Goal: Task Accomplishment & Management: Manage account settings

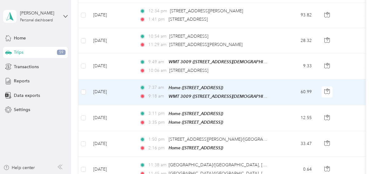
scroll to position [215, 0]
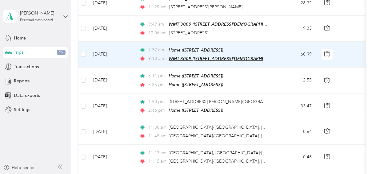
click at [169, 56] on span "WMT 3009 ([STREET_ADDRESS][DEMOGRAPHIC_DATA])" at bounding box center [225, 58] width 113 height 5
click at [281, 61] on td "60.99" at bounding box center [296, 55] width 41 height 26
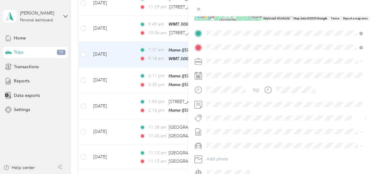
scroll to position [119, 0]
click at [230, 63] on span at bounding box center [286, 61] width 165 height 10
click at [227, 72] on li "[PERSON_NAME] [GEOGRAPHIC_DATA]" at bounding box center [284, 71] width 161 height 11
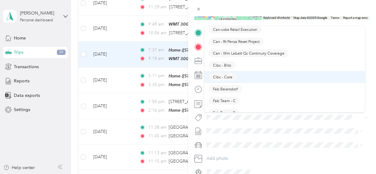
scroll to position [92, 0]
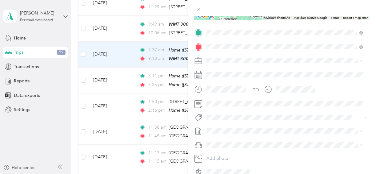
click at [231, 58] on button "Fab Beiersdorf" at bounding box center [226, 58] width 34 height 8
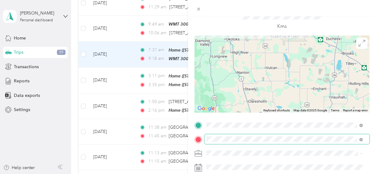
scroll to position [0, 0]
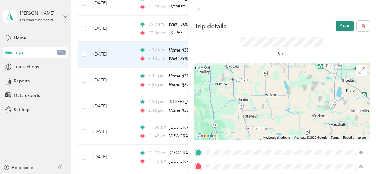
click at [337, 23] on button "Save" at bounding box center [345, 26] width 18 height 11
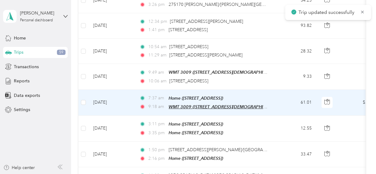
scroll to position [154, 0]
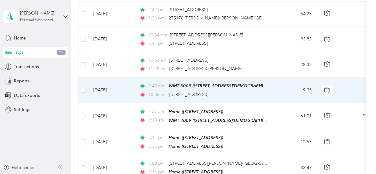
click at [161, 86] on span "9:49 am" at bounding box center [157, 85] width 18 height 7
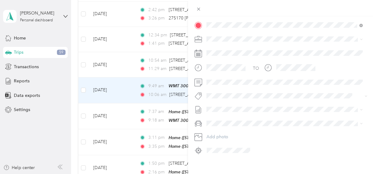
scroll to position [141, 0]
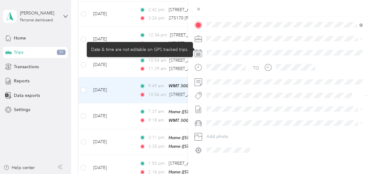
click at [215, 42] on span at bounding box center [286, 39] width 165 height 10
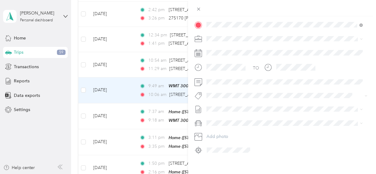
click at [235, 50] on div "[PERSON_NAME] [GEOGRAPHIC_DATA]" at bounding box center [285, 49] width 152 height 6
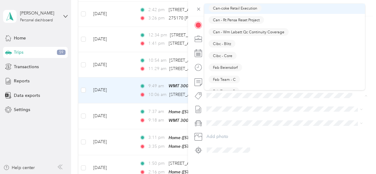
scroll to position [62, 0]
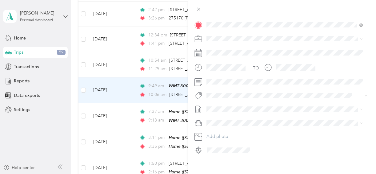
click at [235, 65] on span "Fab Beiersdorf" at bounding box center [225, 66] width 25 height 6
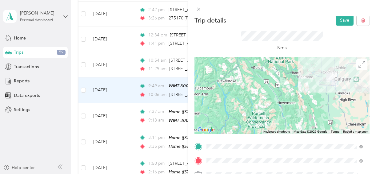
scroll to position [0, 0]
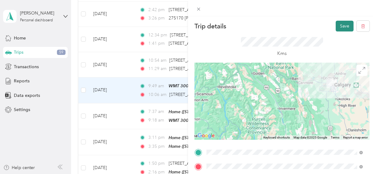
click at [336, 28] on button "Save" at bounding box center [345, 26] width 18 height 11
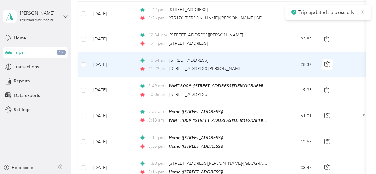
click at [131, 65] on td "[DATE]" at bounding box center [111, 64] width 46 height 25
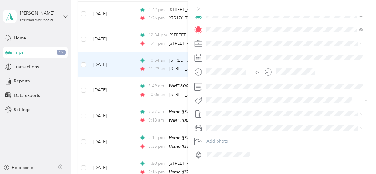
scroll to position [149, 0]
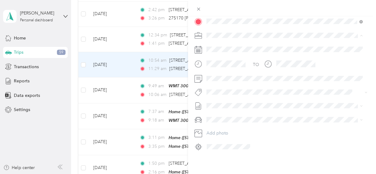
click at [219, 39] on span "[PERSON_NAME] [GEOGRAPHIC_DATA]" at bounding box center [249, 41] width 80 height 5
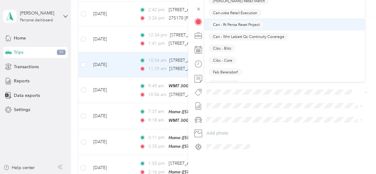
scroll to position [62, 0]
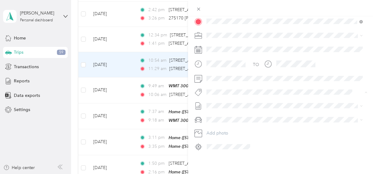
click at [234, 69] on span "Fab Team - C" at bounding box center [224, 71] width 23 height 6
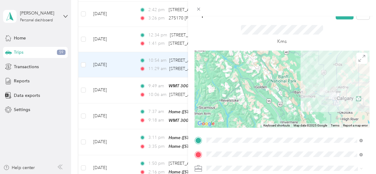
scroll to position [0, 0]
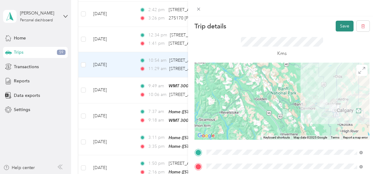
click at [337, 26] on button "Save" at bounding box center [345, 26] width 18 height 11
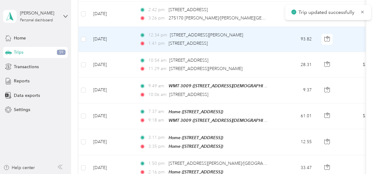
click at [126, 45] on td "[DATE]" at bounding box center [111, 39] width 46 height 25
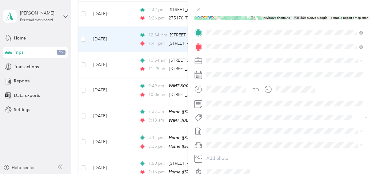
scroll to position [123, 0]
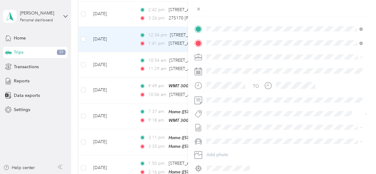
click at [246, 61] on span at bounding box center [286, 57] width 165 height 10
click at [239, 68] on div "[PERSON_NAME] [GEOGRAPHIC_DATA]" at bounding box center [285, 67] width 152 height 6
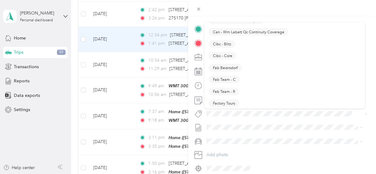
scroll to position [92, 0]
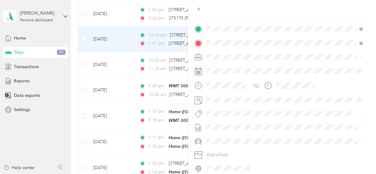
click at [237, 65] on button "Fab Team - C" at bounding box center [224, 63] width 31 height 8
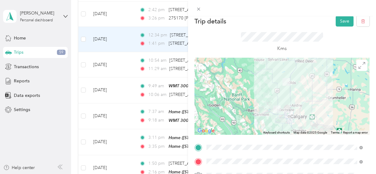
scroll to position [0, 0]
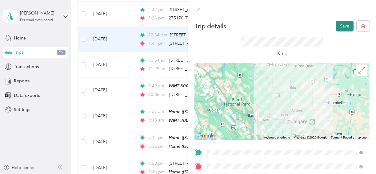
click at [343, 28] on button "Save" at bounding box center [345, 26] width 18 height 11
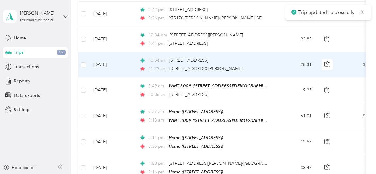
scroll to position [123, 0]
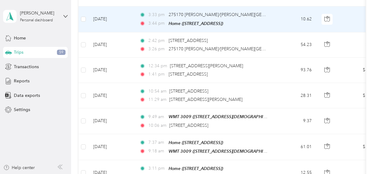
click at [282, 17] on td "10.62" at bounding box center [296, 19] width 41 height 26
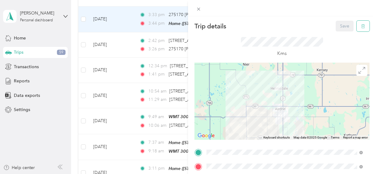
click at [360, 29] on button "button" at bounding box center [363, 26] width 13 height 11
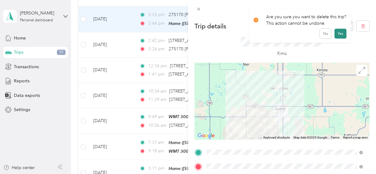
click at [337, 35] on button "Yes" at bounding box center [341, 34] width 12 height 10
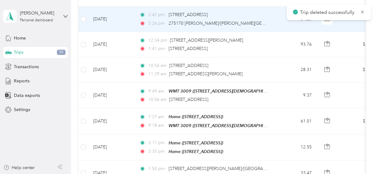
click at [149, 18] on div "2:42 pm [STREET_ADDRESS] 3:26 pm 275170 [PERSON_NAME]/[PERSON_NAME][GEOGRAPHIC_…" at bounding box center [203, 18] width 129 height 15
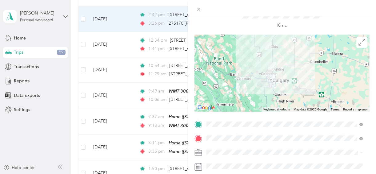
scroll to position [62, 0]
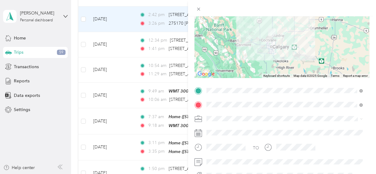
click at [305, 41] on li "Home [STREET_ADDRESS]" at bounding box center [284, 33] width 161 height 19
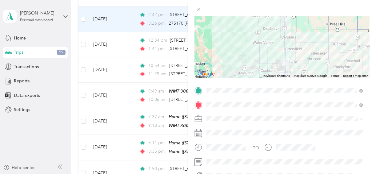
click at [244, 130] on div "[PERSON_NAME] [GEOGRAPHIC_DATA]" at bounding box center [285, 129] width 152 height 6
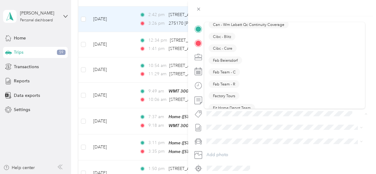
scroll to position [92, 0]
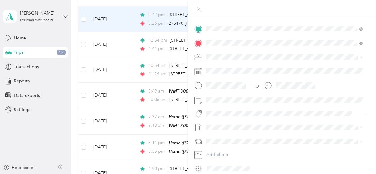
click at [231, 67] on span "Fab Team - C" at bounding box center [224, 66] width 23 height 6
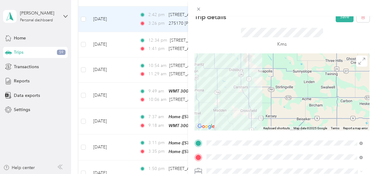
scroll to position [0, 0]
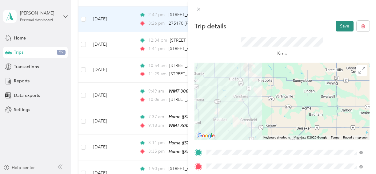
click at [342, 24] on button "Save" at bounding box center [345, 26] width 18 height 11
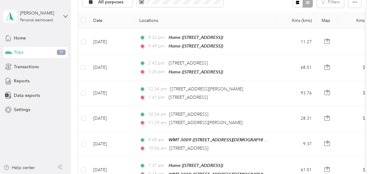
scroll to position [59, 0]
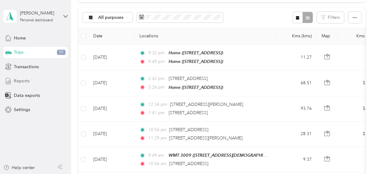
click at [12, 77] on div "Reports" at bounding box center [35, 80] width 65 height 11
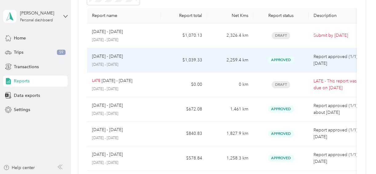
scroll to position [29, 0]
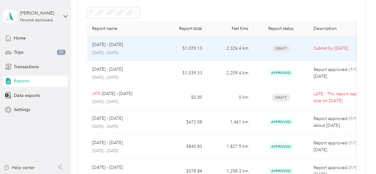
click at [240, 52] on td "2,326.4 km" at bounding box center [230, 48] width 46 height 25
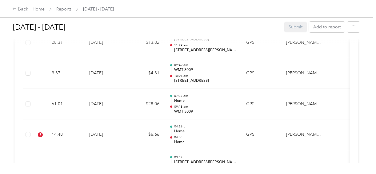
scroll to position [308, 0]
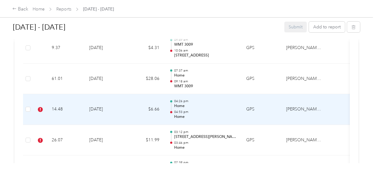
click at [302, 105] on td "[PERSON_NAME] [GEOGRAPHIC_DATA]" at bounding box center [304, 109] width 46 height 31
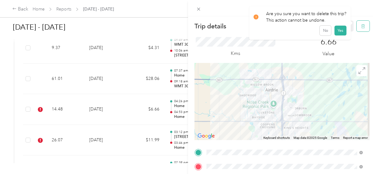
click at [361, 28] on icon "button" at bounding box center [363, 26] width 4 height 4
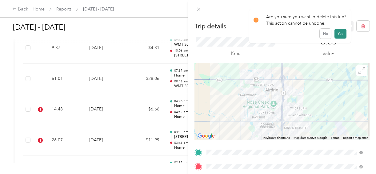
click at [341, 34] on button "Yes" at bounding box center [341, 34] width 12 height 10
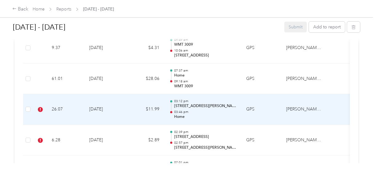
click at [207, 114] on p "Home" at bounding box center [205, 117] width 62 height 6
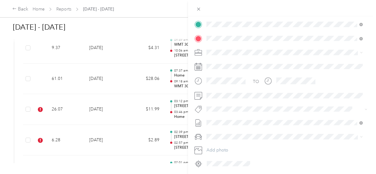
scroll to position [149, 0]
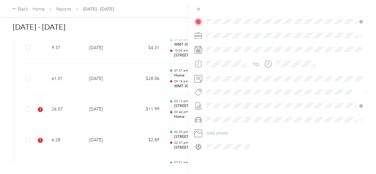
click at [265, 98] on li "Soda Stream Continuity" at bounding box center [284, 98] width 161 height 12
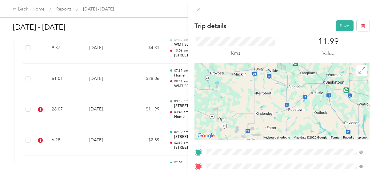
scroll to position [0, 0]
click at [340, 28] on button "Save" at bounding box center [345, 26] width 18 height 11
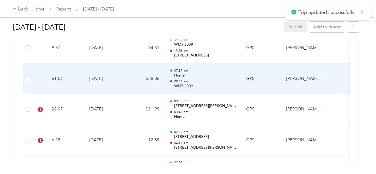
click at [158, 113] on tr "26.07 [DATE] $11.99 03:12 pm [STREET_ADDRESS][PERSON_NAME] 03:46 pm Home GPS [P…" at bounding box center [210, 109] width 374 height 31
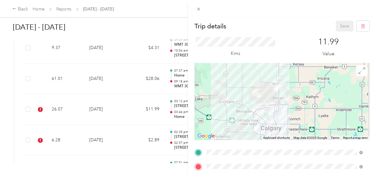
drag, startPoint x: 207, startPoint y: 36, endPoint x: 151, endPoint y: 25, distance: 56.7
click at [151, 25] on div "Trip details Save This trip cannot be edited because it is either under review,…" at bounding box center [188, 87] width 376 height 174
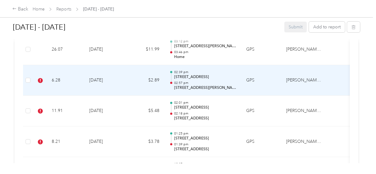
scroll to position [369, 0]
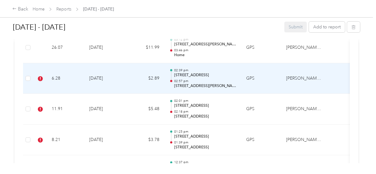
click at [136, 79] on td "$2.89" at bounding box center [145, 78] width 37 height 31
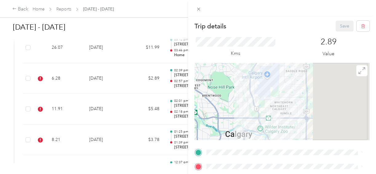
drag, startPoint x: 136, startPoint y: 79, endPoint x: 192, endPoint y: 74, distance: 55.9
click at [164, 75] on div "Trip details Save This trip cannot be edited because it is either under review,…" at bounding box center [188, 87] width 376 height 174
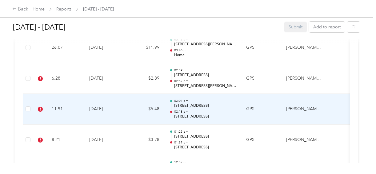
drag, startPoint x: 228, startPoint y: 86, endPoint x: 242, endPoint y: 79, distance: 15.3
click at [242, 79] on tr "6.28 [DATE] $2.89 02:39 pm [STREET_ADDRESS] 02:57 pm [STREET_ADDRESS][PERSON_NA…" at bounding box center [210, 78] width 374 height 31
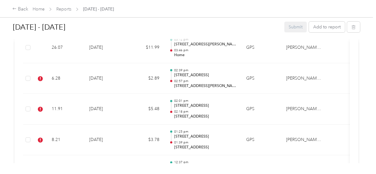
drag, startPoint x: 242, startPoint y: 79, endPoint x: 266, endPoint y: 75, distance: 24.1
click at [266, 75] on div at bounding box center [350, 101] width 175 height 77
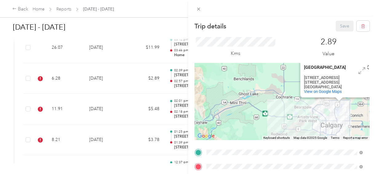
drag, startPoint x: 306, startPoint y: 104, endPoint x: 349, endPoint y: 118, distance: 45.4
click at [349, 118] on div "[GEOGRAPHIC_DATA] [GEOGRAPHIC_DATA] [STREET_ADDRESS] View on Google Maps" at bounding box center [282, 101] width 175 height 77
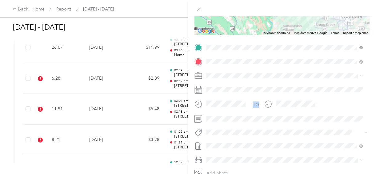
scroll to position [123, 0]
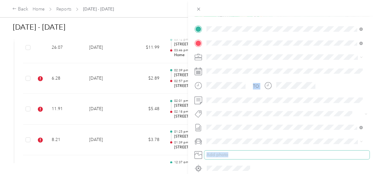
drag, startPoint x: 368, startPoint y: 109, endPoint x: 246, endPoint y: 155, distance: 130.8
click at [246, 155] on form "Trip details Save This trip cannot be edited because it is either under review,…" at bounding box center [282, 35] width 188 height 275
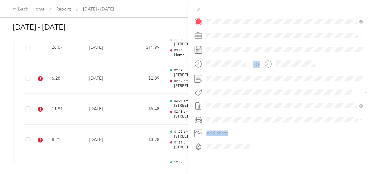
scroll to position [149, 0]
click at [241, 97] on span "Soda Stream Continuity" at bounding box center [233, 98] width 41 height 6
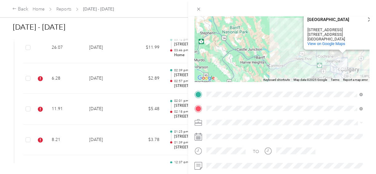
scroll to position [0, 0]
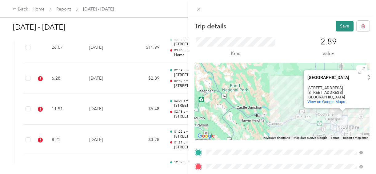
click at [339, 26] on button "Save" at bounding box center [345, 26] width 18 height 11
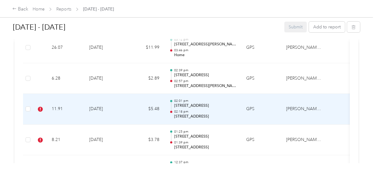
click at [68, 106] on td "11.91" at bounding box center [66, 109] width 38 height 31
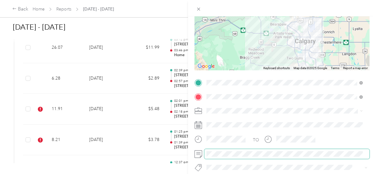
scroll to position [92, 0]
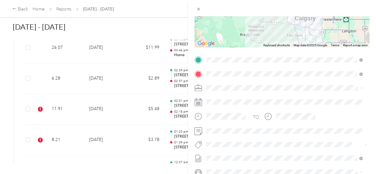
click at [221, 155] on button "Soda Stream Continuity" at bounding box center [233, 155] width 49 height 8
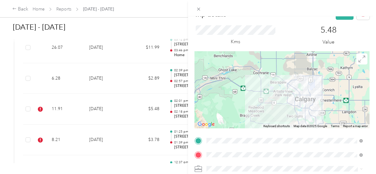
scroll to position [0, 0]
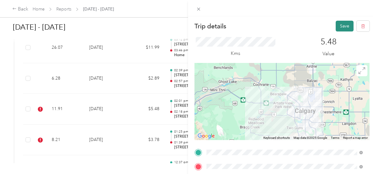
click at [339, 25] on button "Save" at bounding box center [345, 26] width 18 height 11
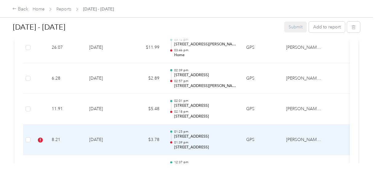
click at [117, 138] on td "[DATE]" at bounding box center [105, 139] width 43 height 31
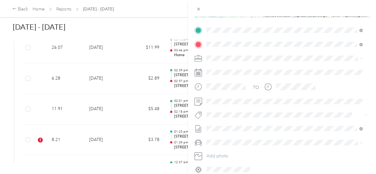
scroll to position [123, 0]
click at [225, 123] on span "Soda Stream Continuity" at bounding box center [233, 125] width 41 height 6
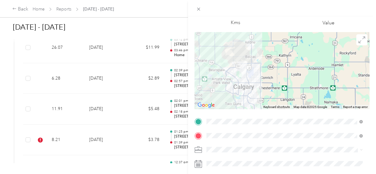
scroll to position [0, 0]
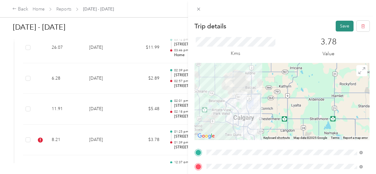
click at [336, 24] on button "Save" at bounding box center [345, 26] width 18 height 11
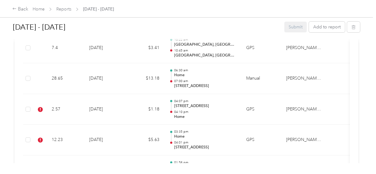
scroll to position [523, 0]
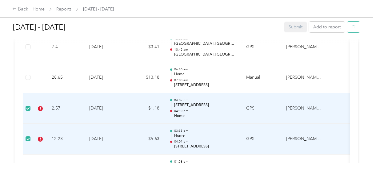
click at [353, 24] on button "button" at bounding box center [353, 27] width 13 height 11
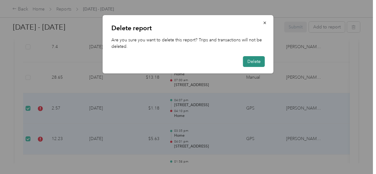
click at [251, 59] on button "Delete" at bounding box center [254, 61] width 22 height 11
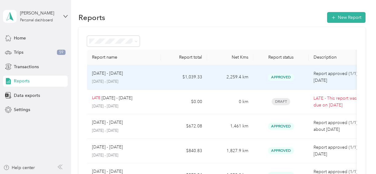
click at [155, 82] on p "[DATE] - [DATE]" at bounding box center [124, 82] width 64 height 6
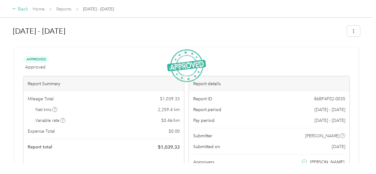
click at [15, 10] on icon at bounding box center [14, 8] width 4 height 4
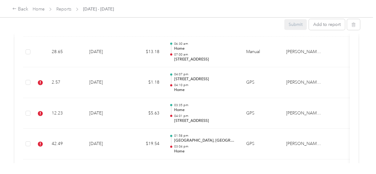
scroll to position [554, 0]
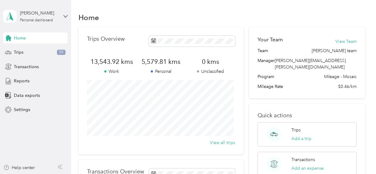
drag, startPoint x: 193, startPoint y: 79, endPoint x: 19, endPoint y: 87, distance: 173.7
click at [19, 87] on div "Home Trips 59 Transactions Reports Data exports Settings" at bounding box center [35, 73] width 65 height 83
click at [24, 81] on span "Reports" at bounding box center [22, 81] width 16 height 6
click at [29, 50] on div "Trips 59" at bounding box center [35, 52] width 65 height 11
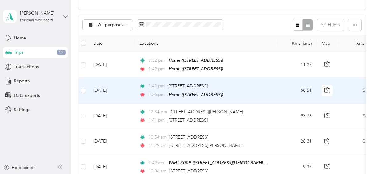
scroll to position [62, 0]
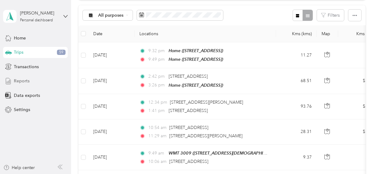
click at [25, 85] on div "Reports" at bounding box center [35, 80] width 65 height 11
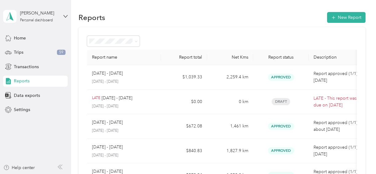
click at [110, 73] on span "Needs approval" at bounding box center [107, 70] width 31 height 5
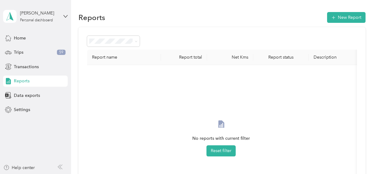
click at [30, 81] on div "Reports" at bounding box center [35, 80] width 65 height 11
click at [23, 52] on div "Trips 59" at bounding box center [35, 52] width 65 height 11
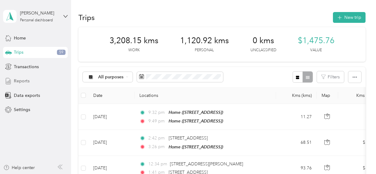
click at [40, 80] on div "Reports" at bounding box center [35, 80] width 65 height 11
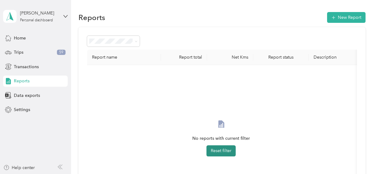
click at [228, 152] on button "Reset filter" at bounding box center [221, 150] width 29 height 11
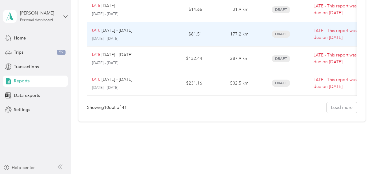
scroll to position [215, 0]
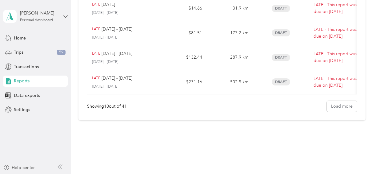
click at [22, 80] on span "Reports" at bounding box center [22, 81] width 16 height 6
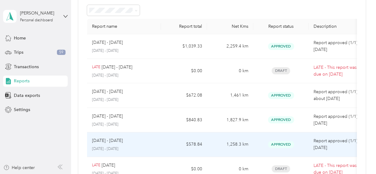
scroll to position [0, 0]
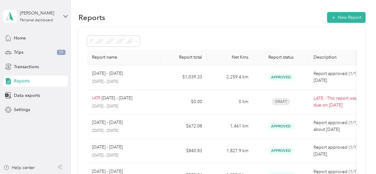
click at [106, 61] on div "Draft" at bounding box center [114, 63] width 44 height 6
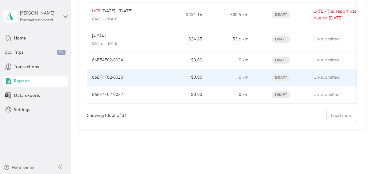
scroll to position [92, 0]
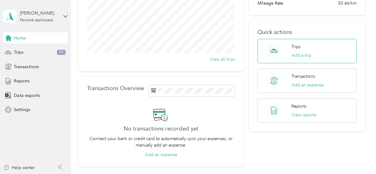
scroll to position [92, 0]
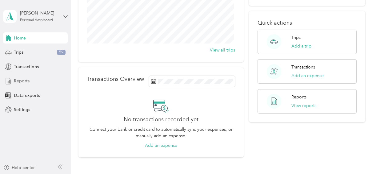
click at [36, 83] on div "Reports" at bounding box center [35, 80] width 65 height 11
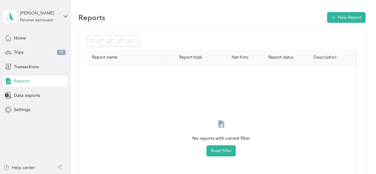
click at [106, 51] on span "All Reports" at bounding box center [102, 49] width 21 height 5
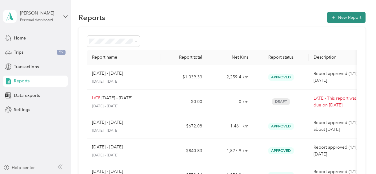
click at [331, 16] on span "button" at bounding box center [333, 17] width 4 height 5
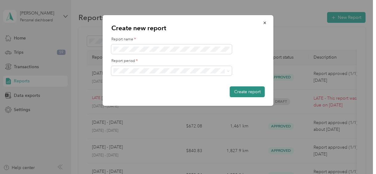
click at [256, 89] on button "Create report" at bounding box center [247, 91] width 35 height 11
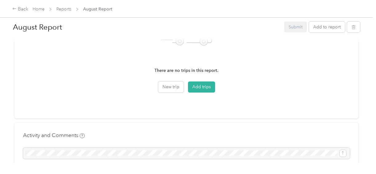
scroll to position [246, 0]
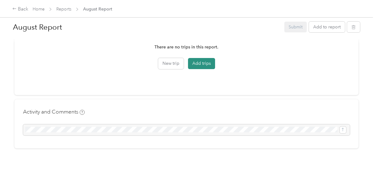
click at [204, 61] on button "Add trips" at bounding box center [201, 63] width 27 height 11
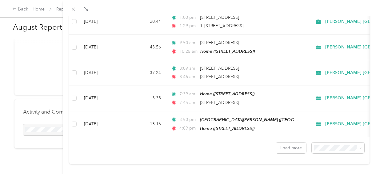
scroll to position [596, 0]
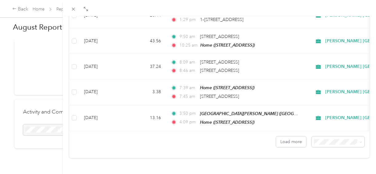
click at [329, 127] on li "100 per load" at bounding box center [333, 125] width 53 height 11
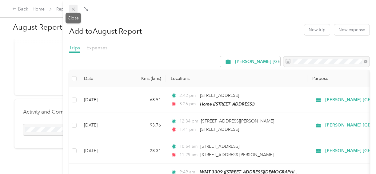
drag, startPoint x: 74, startPoint y: 9, endPoint x: 70, endPoint y: 11, distance: 4.5
click at [74, 9] on icon at bounding box center [73, 8] width 5 height 5
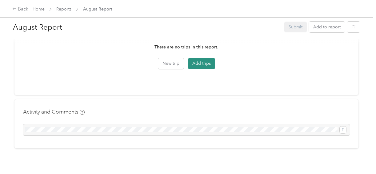
click at [199, 64] on button "Add trips" at bounding box center [201, 63] width 27 height 11
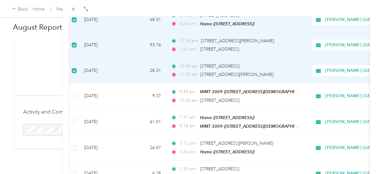
scroll to position [92, 0]
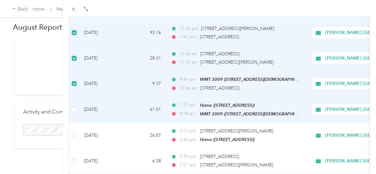
click at [75, 113] on td at bounding box center [74, 110] width 10 height 26
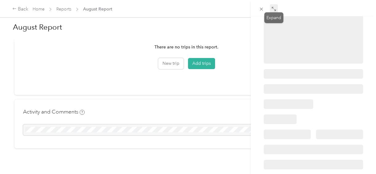
click at [272, 8] on icon at bounding box center [273, 8] width 5 height 5
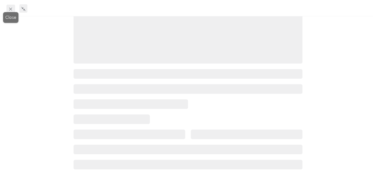
click at [11, 9] on icon at bounding box center [10, 8] width 5 height 5
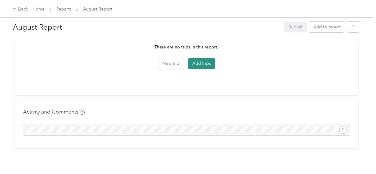
click at [194, 64] on button "Add trips" at bounding box center [201, 63] width 27 height 11
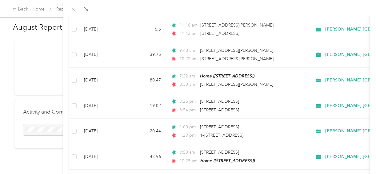
scroll to position [596, 0]
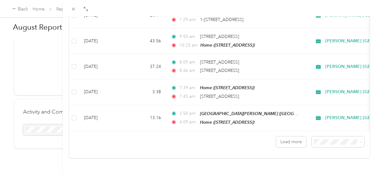
click at [324, 124] on span "100 per load" at bounding box center [323, 124] width 25 height 5
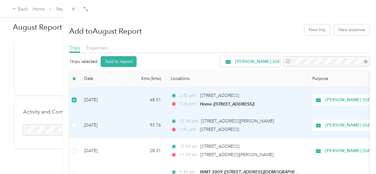
click at [73, 133] on td at bounding box center [74, 125] width 10 height 25
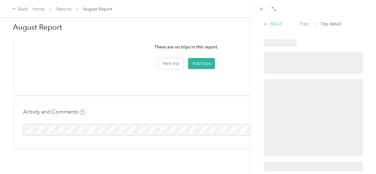
click at [270, 22] on div "BACK" at bounding box center [273, 24] width 19 height 6
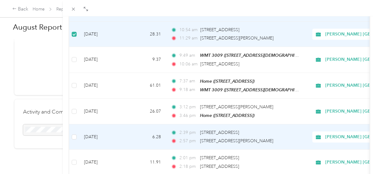
scroll to position [154, 0]
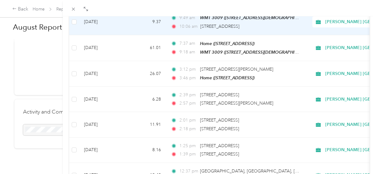
drag, startPoint x: 78, startPoint y: 22, endPoint x: 76, endPoint y: 34, distance: 13.0
click at [78, 22] on td at bounding box center [74, 22] width 10 height 26
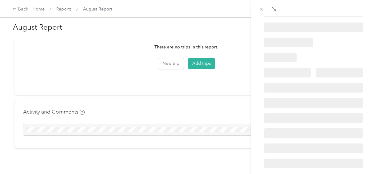
click at [203, 64] on div "BACK Trips Trip detail" at bounding box center [188, 87] width 376 height 174
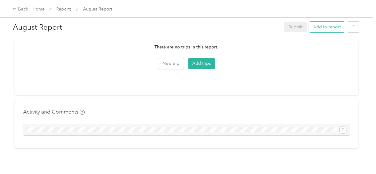
click at [336, 26] on button "Add to report" at bounding box center [327, 27] width 36 height 11
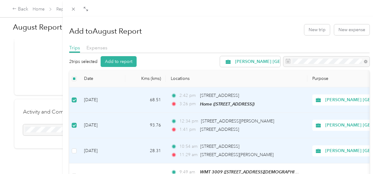
click at [72, 156] on td at bounding box center [74, 150] width 10 height 25
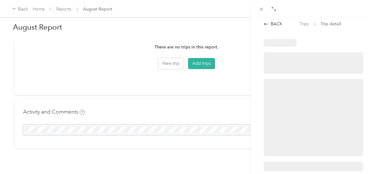
click at [205, 64] on div "BACK Trips Trip detail" at bounding box center [188, 87] width 376 height 174
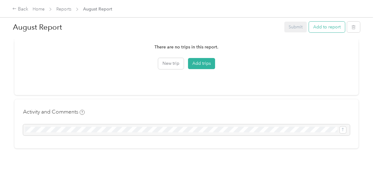
click at [331, 23] on button "Add to report" at bounding box center [327, 27] width 36 height 11
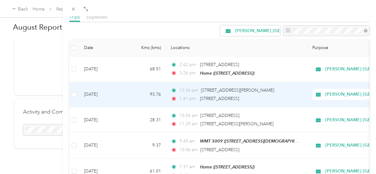
scroll to position [62, 0]
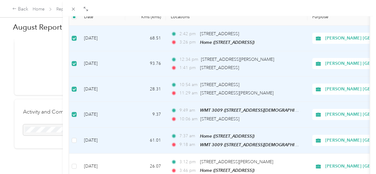
click at [74, 134] on td at bounding box center [74, 140] width 10 height 26
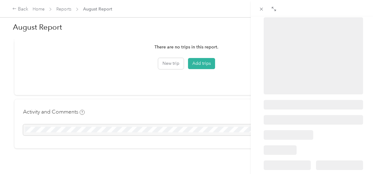
click at [197, 63] on div "BACK Trips Trip detail" at bounding box center [188, 87] width 376 height 174
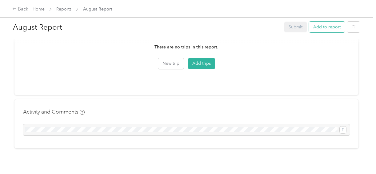
click at [329, 29] on button "Add to report" at bounding box center [327, 27] width 36 height 11
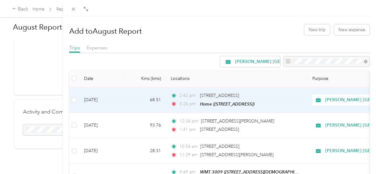
click at [71, 99] on td at bounding box center [74, 100] width 10 height 26
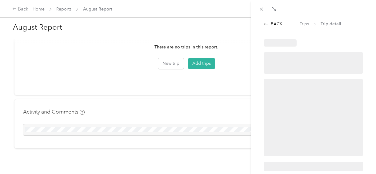
click at [210, 58] on div "BACK Trips Trip detail" at bounding box center [188, 87] width 376 height 174
